Goal: Obtain resource: Obtain resource

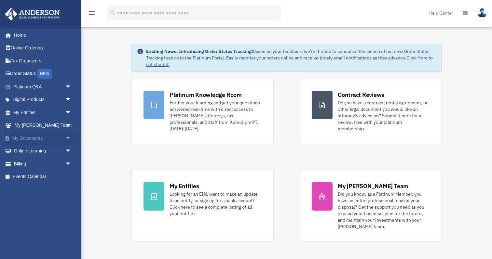
click at [70, 138] on span "arrow_drop_down" at bounding box center [71, 138] width 13 height 13
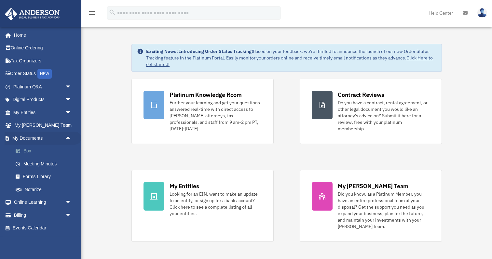
click at [28, 152] on link "Box" at bounding box center [45, 151] width 72 height 13
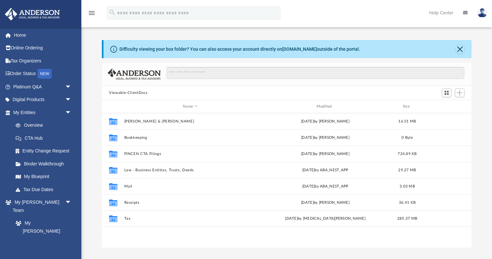
scroll to position [148, 369]
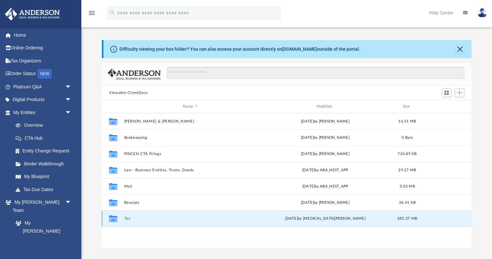
click at [125, 220] on button "Tax" at bounding box center [190, 219] width 132 height 4
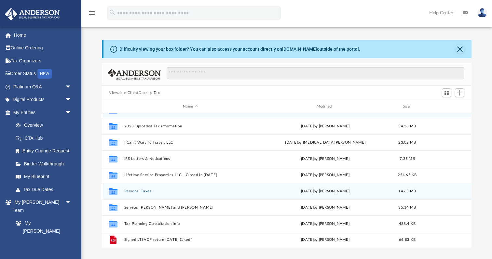
scroll to position [0, 0]
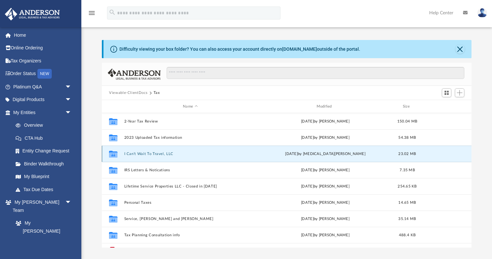
click at [147, 154] on button "I Can't Wait To Travel, LLC" at bounding box center [190, 154] width 132 height 4
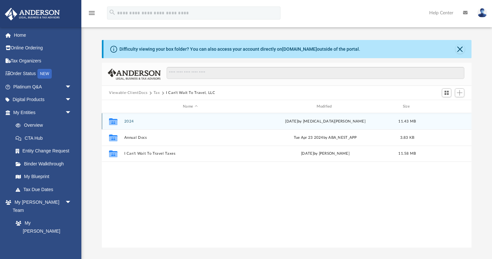
click at [129, 119] on button "2024" at bounding box center [190, 121] width 132 height 4
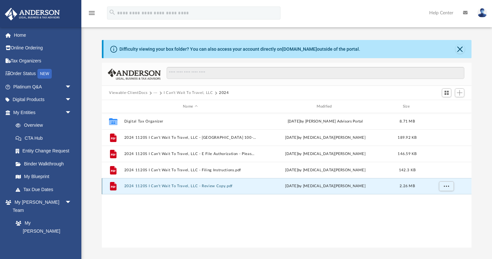
click at [196, 187] on button "2024 1120S I Can't Wait To Travel, LLC - Review Copy.pdf" at bounding box center [190, 186] width 132 height 4
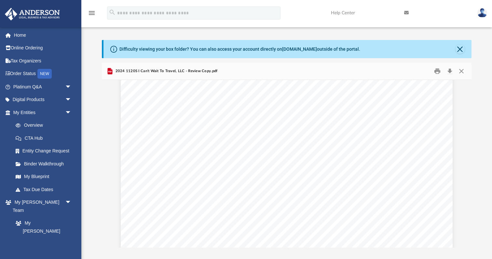
scroll to position [269, 0]
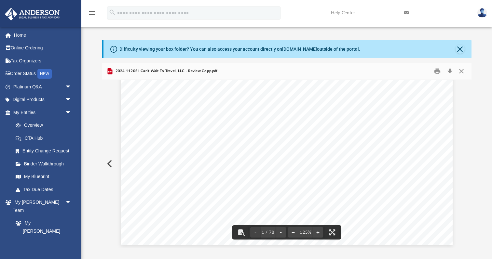
click at [295, 233] on button "File preview" at bounding box center [293, 233] width 10 height 14
drag, startPoint x: 285, startPoint y: 192, endPoint x: 272, endPoint y: 192, distance: 12.7
click at [272, 192] on div "REVIEW COPY September 24, 2025 I Can't Wait To Travel, LLC 1830 North Universit…" at bounding box center [286, 130] width 279 height 361
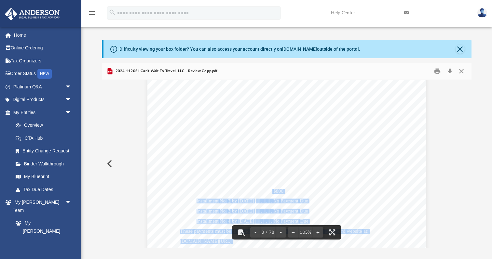
drag, startPoint x: 272, startPoint y: 192, endPoint x: 294, endPoint y: 193, distance: 21.2
click at [294, 193] on div "REVIEW COPY September 24, 2025 I Can't Wait To Travel, LLC 1830 North Universit…" at bounding box center [286, 130] width 279 height 361
click at [288, 188] on div "REVIEW COPY September 24, 2025 I Can't Wait To Travel, LLC 1830 North Universit…" at bounding box center [286, 130] width 279 height 361
click at [287, 190] on div "REVIEW COPY September 24, 2025 I Can't Wait To Travel, LLC 1830 North Universit…" at bounding box center [286, 130] width 279 height 361
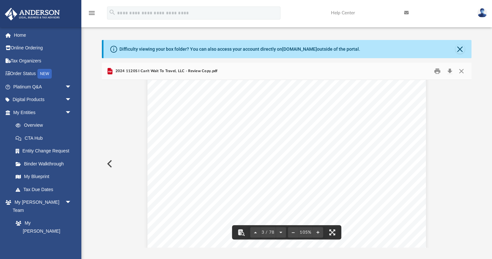
click at [281, 179] on span "dates" at bounding box center [285, 181] width 11 height 5
click at [223, 174] on div "REVIEW COPY September 24, 2025 I Can't Wait To Travel, LLC 1830 North Universit…" at bounding box center [286, 130] width 279 height 361
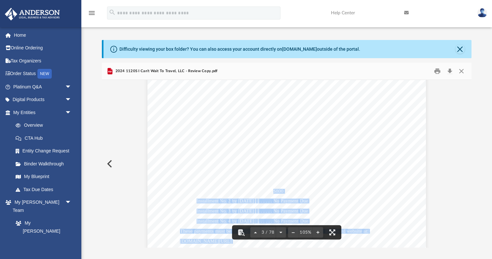
drag, startPoint x: 275, startPoint y: 192, endPoint x: 287, endPoint y: 192, distance: 12.7
click at [287, 192] on div "REVIEW COPY September 24, 2025 I Can't Wait To Travel, LLC 1830 North Universit…" at bounding box center [286, 130] width 279 height 361
click at [279, 192] on span "$800" at bounding box center [278, 191] width 10 height 5
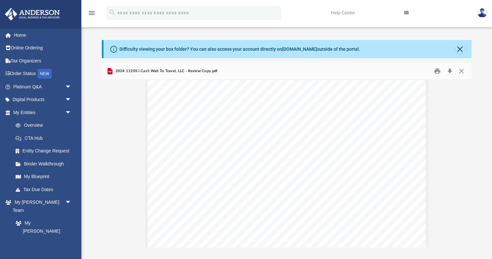
scroll to position [856, 0]
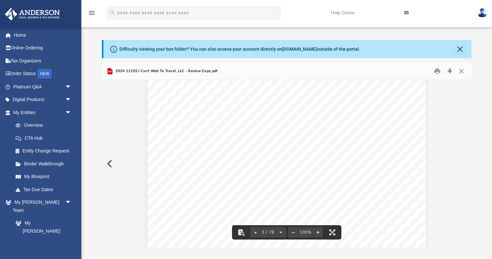
click at [263, 159] on div "REVIEW COPY September 24, 2025 I Can't Wait To Travel, LLC 1830 North Universit…" at bounding box center [286, 150] width 279 height 361
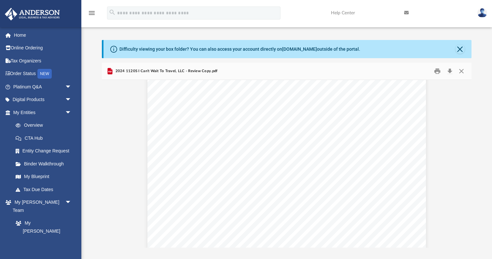
scroll to position [2759, 0]
click at [207, 221] on span "SCHEDULE" at bounding box center [196, 219] width 26 height 5
type input "**"
click at [442, 82] on button "File preview" at bounding box center [447, 87] width 11 height 11
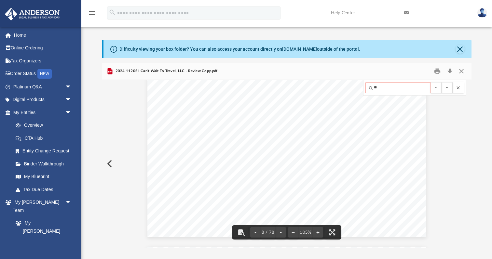
click at [459, 88] on button "File preview" at bounding box center [458, 87] width 11 height 11
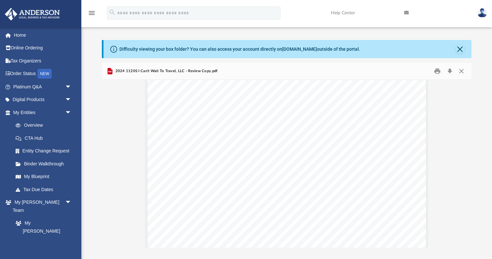
scroll to position [1879, 0]
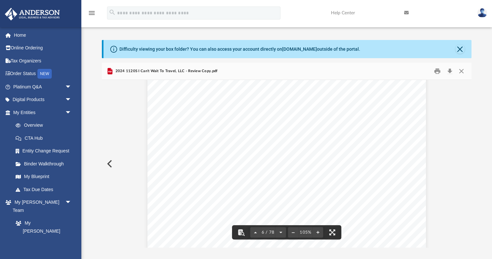
click at [261, 233] on span "6 / 78" at bounding box center [268, 233] width 15 height 4
type input "**"
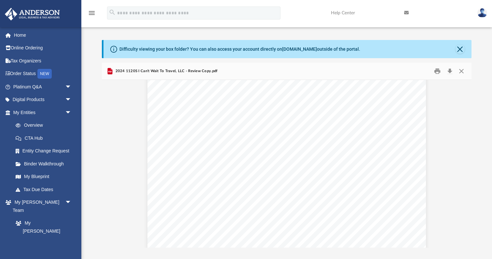
scroll to position [10196, 0]
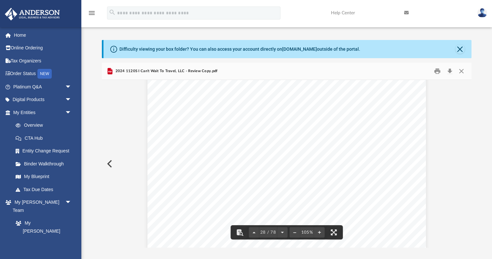
click at [275, 170] on div "REVIEW COPY ~~~~~~~~~~~~~~~~~~~~~~~~~~~~~~~~~~~~~~~~~~~~~~~~~~~~~~~~~~~~~~~~~~~…" at bounding box center [286, 76] width 279 height 361
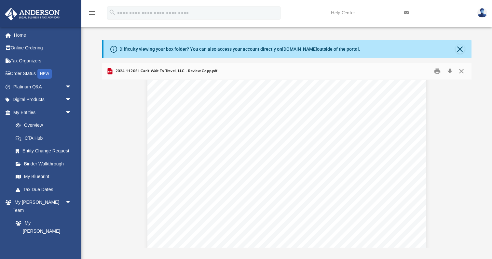
scroll to position [10193, 0]
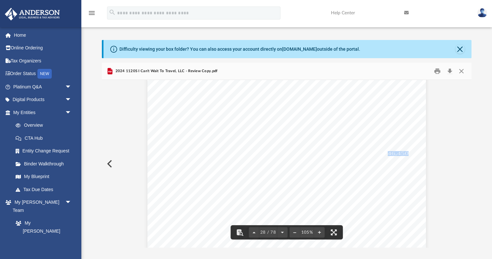
drag, startPoint x: 409, startPoint y: 154, endPoint x: 387, endPoint y: 152, distance: 22.9
click at [387, 152] on span "-46,450." at bounding box center [398, 154] width 26 height 5
click at [353, 179] on div "REVIEW COPY ~~~~~~~~~~~~~~~~~~~~~~~~~~~~~~~~~~~~~~~~~~~~~~~~~~~~~~~~~~~~~~~~~~~…" at bounding box center [286, 79] width 279 height 361
click at [384, 182] on div "REVIEW COPY ~~~~~~~~~~~~~~~~~~~~~~~~~~~~~~~~~~~~~~~~~~~~~~~~~~~~~~~~~~~~~~~~~~~…" at bounding box center [286, 79] width 279 height 361
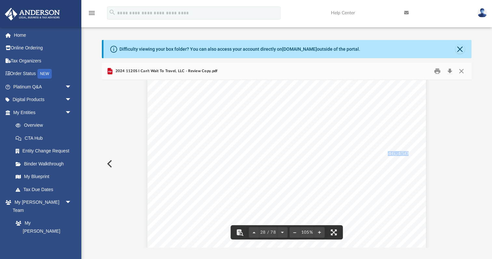
click at [388, 140] on div "REVIEW COPY ~~~~~~~~~~~~~~~~~~~~~~~~~~~~~~~~~~~~~~~~~~~~~~~~~~~~~~~~~~~~~~~~~~~…" at bounding box center [286, 79] width 279 height 361
click at [403, 163] on span "31,610." at bounding box center [399, 165] width 22 height 5
click at [371, 185] on span "}}}}}}}}}}}}}}}}}}}}}}}}}}}}}}}}}}}}}}}}}}}}}}}}}}}}}}}}}}}}}}}}}}}}}}}}}}}}}}" at bounding box center [285, 187] width 249 height 5
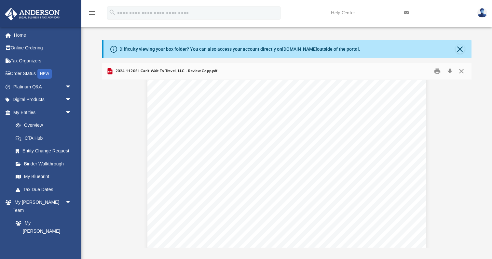
scroll to position [8596, 0]
click at [371, 185] on div "Items affecting shareholder basis 411271 12-10-24 Shareholder's Share of Curren…" at bounding box center [286, 194] width 279 height 361
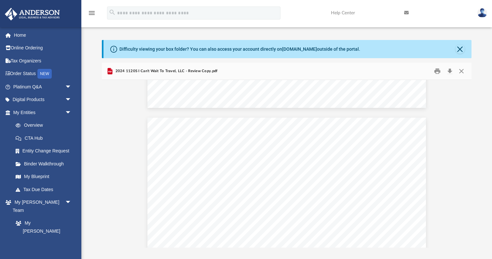
scroll to position [8483, 0]
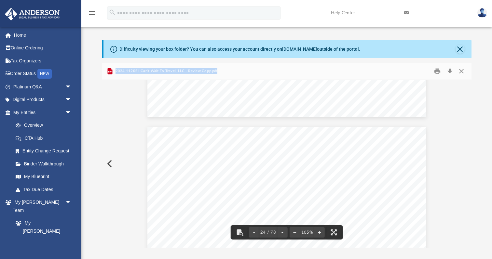
drag, startPoint x: 224, startPoint y: 74, endPoint x: 115, endPoint y: 72, distance: 109.1
click at [115, 72] on div "2024 1120S I Can't Wait To Travel, LLC - Review Copy.pdf" at bounding box center [287, 71] width 370 height 17
copy span "2024 1120S I Can't Wait To Travel, LLC - Review Copy.pdf"
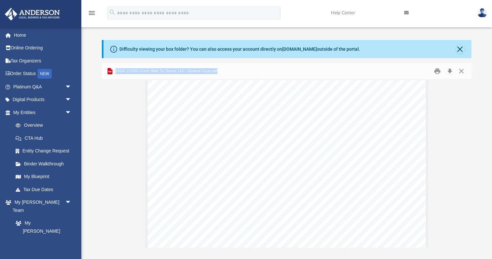
scroll to position [9073, 0]
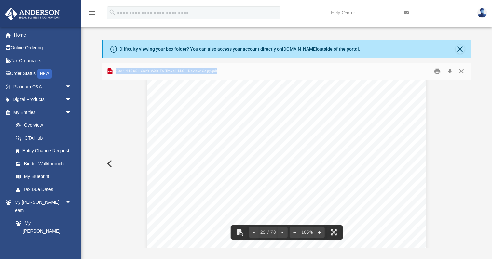
drag, startPoint x: 413, startPoint y: 162, endPoint x: 388, endPoint y: 164, distance: 25.4
click at [388, 164] on div "REVIEW COPY ~~~~~~~~~~~~~~~~~~~~~~~~~~~~~~~~~~~~~~~~~~~~~~~~~~~~~~~~~~~~~~~~~~~…" at bounding box center [286, 87] width 279 height 361
drag, startPoint x: 385, startPoint y: 163, endPoint x: 409, endPoint y: 163, distance: 23.8
click at [409, 163] on div "REVIEW COPY ~~~~~~~~~~~~~~~~~~~~~~~~~~~~~~~~~~~~~~~~~~~~~~~~~~~~~~~~~~~~~~~~~~~…" at bounding box center [286, 87] width 279 height 361
drag, startPoint x: 409, startPoint y: 163, endPoint x: 393, endPoint y: 160, distance: 16.2
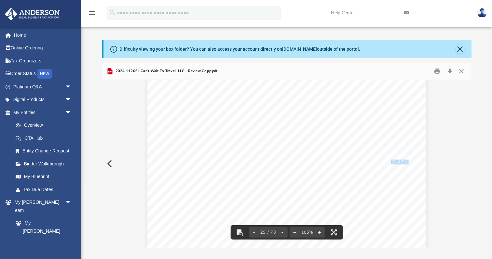
click at [393, 160] on span "-46,451." at bounding box center [398, 162] width 26 height 5
click at [349, 163] on div "REVIEW COPY ~~~~~~~~~~~~~~~~~~~~~~~~~~~~~~~~~~~~~~~~~~~~~~~~~~~~~~~~~~~~~~~~~~~…" at bounding box center [286, 87] width 279 height 361
click at [349, 163] on div "REVIEW COPY ~~~~~~~~~~~~~~~~~~~~~~~~~~~~~~~~~~~~~~~~~~~~~~~~~~~~~~~~~~~~~~~~~~~…" at bounding box center [286, 98] width 279 height 361
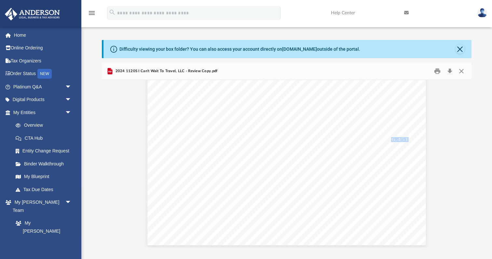
scroll to position [9094, 0]
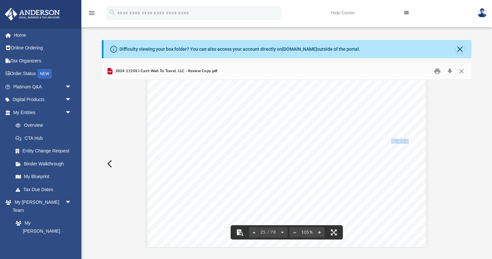
click at [375, 145] on div "REVIEW COPY ~~~~~~~~~~~~~~~~~~~~~~~~~~~~~~~~~~~~~~~~~~~~~~~~~~~~~~~~~~~~~~~~~~~…" at bounding box center [286, 66] width 279 height 361
click at [394, 157] on div "REVIEW COPY ~~~~~~~~~~~~~~~~~~~~~~~~~~~~~~~~~~~~~~~~~~~~~~~~~~~~~~~~~~~~~~~~~~~…" at bounding box center [286, 66] width 279 height 361
drag, startPoint x: 171, startPoint y: 140, endPoint x: 407, endPoint y: 140, distance: 236.3
click at [407, 140] on div "REVIEW COPY ~~~~~~~~~~~~~~~~~~~~~~~~~~~~~~~~~~~~~~~~~~~~~~~~~~~~~~~~~~~~~~~~~~~…" at bounding box center [286, 66] width 279 height 361
click at [325, 157] on div "REVIEW COPY ~~~~~~~~~~~~~~~~~~~~~~~~~~~~~~~~~~~~~~~~~~~~~~~~~~~~~~~~~~~~~~~~~~~…" at bounding box center [286, 66] width 279 height 361
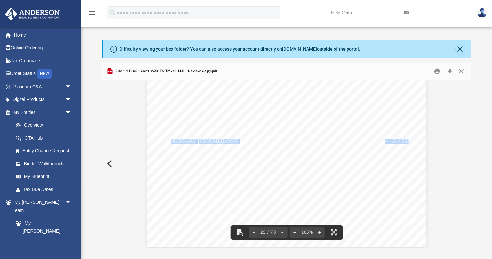
drag, startPoint x: 412, startPoint y: 147, endPoint x: 389, endPoint y: 148, distance: 23.5
click at [389, 148] on div "REVIEW COPY ~~~~~~~~~~~~~~~~~~~~~~~~~~~~~~~~~~~~~~~~~~~~~~~~~~~~~~~~~~~~~~~~~~~…" at bounding box center [286, 66] width 279 height 361
click at [172, 150] on span "UNADJUSTED" at bounding box center [187, 152] width 32 height 5
drag, startPoint x: 170, startPoint y: 147, endPoint x: 209, endPoint y: 157, distance: 40.0
click at [212, 157] on div "REVIEW COPY ~~~~~~~~~~~~~~~~~~~~~~~~~~~~~~~~~~~~~~~~~~~~~~~~~~~~~~~~~~~~~~~~~~~…" at bounding box center [286, 66] width 279 height 361
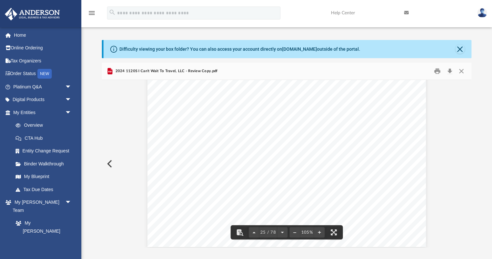
click at [174, 149] on div "REVIEW COPY ~~~~~~~~~~~~~~~~~~~~~~~~~~~~~~~~~~~~~~~~~~~~~~~~~~~~~~~~~~~~~~~~~~~…" at bounding box center [286, 66] width 279 height 361
drag, startPoint x: 172, startPoint y: 147, endPoint x: 407, endPoint y: 147, distance: 235.6
click at [407, 147] on div "REVIEW COPY ~~~~~~~~~~~~~~~~~~~~~~~~~~~~~~~~~~~~~~~~~~~~~~~~~~~~~~~~~~~~~~~~~~~…" at bounding box center [286, 66] width 279 height 361
